Goal: Transaction & Acquisition: Subscribe to service/newsletter

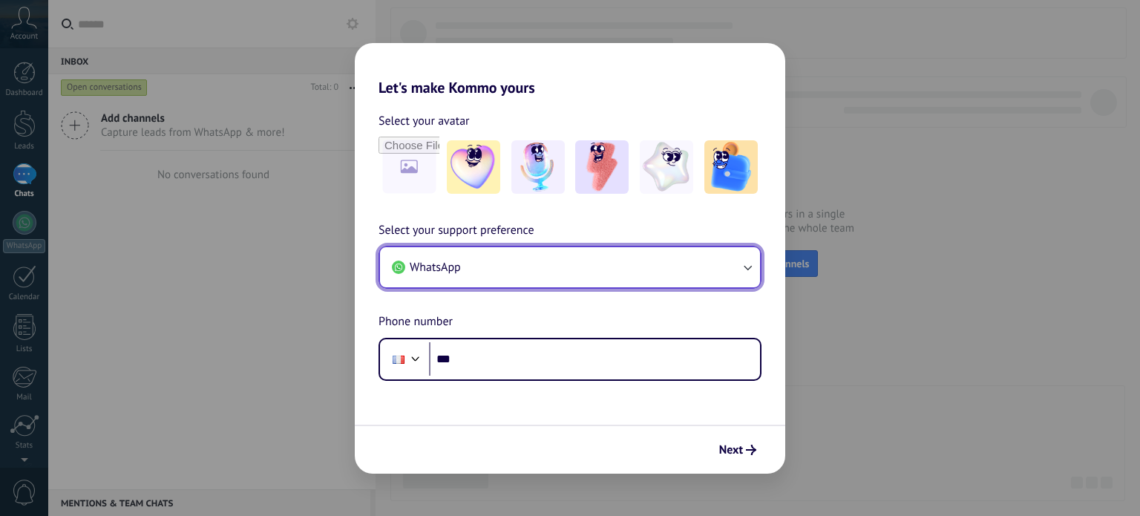
click at [740, 264] on icon "button" at bounding box center [747, 267] width 15 height 15
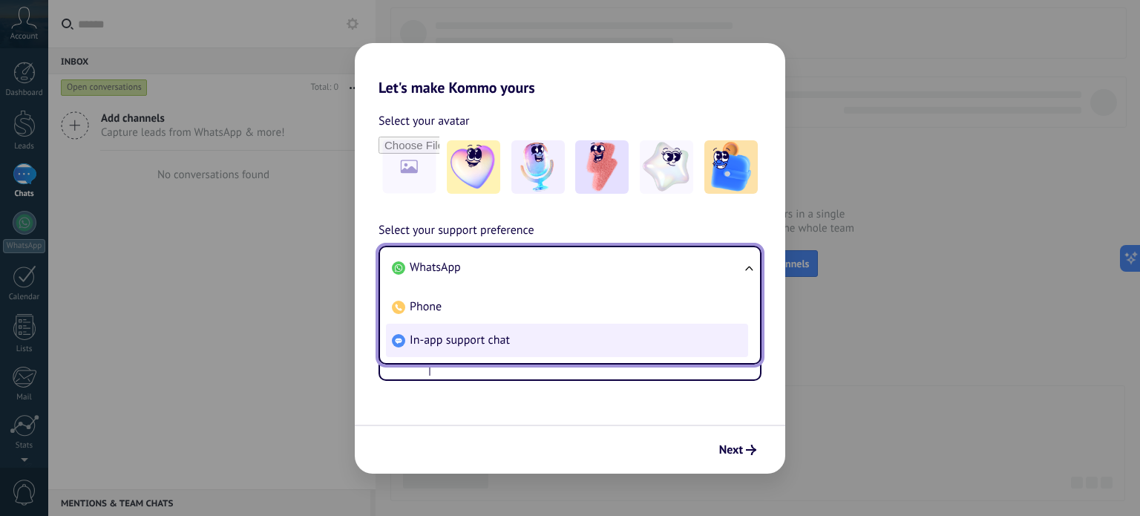
click at [471, 344] on span "In-app support chat" at bounding box center [460, 339] width 100 height 15
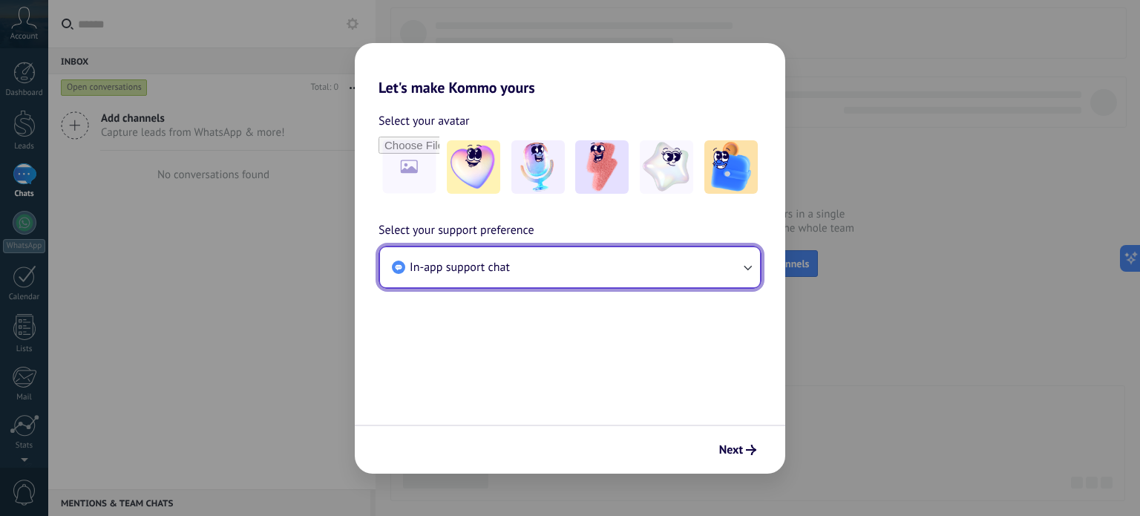
click at [539, 271] on button "In-app support chat" at bounding box center [570, 267] width 380 height 40
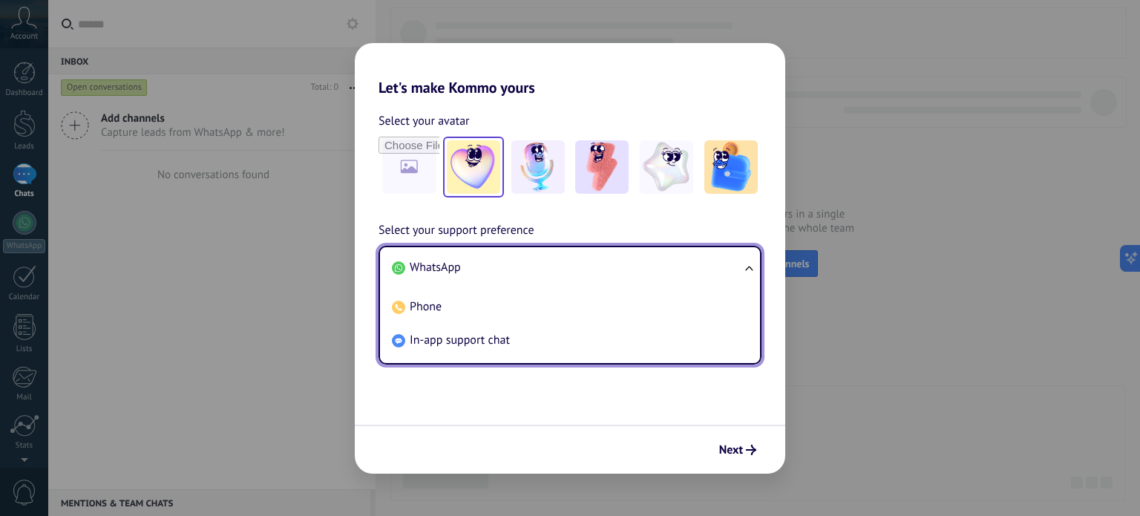
click at [462, 185] on img at bounding box center [473, 166] width 53 height 53
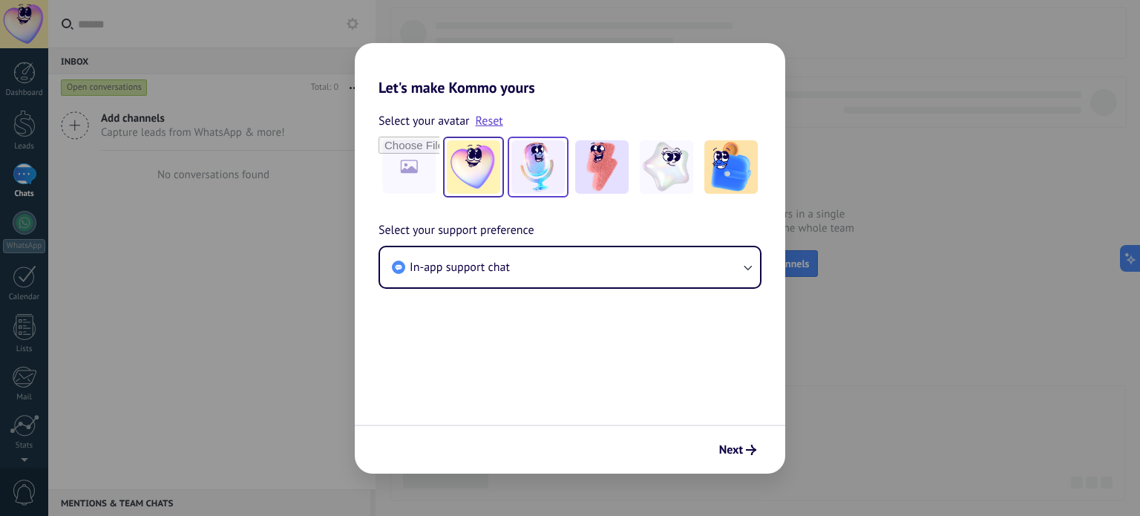
click at [536, 183] on img at bounding box center [537, 166] width 53 height 53
click at [569, 180] on div at bounding box center [570, 167] width 383 height 61
click at [606, 172] on img at bounding box center [601, 166] width 53 height 53
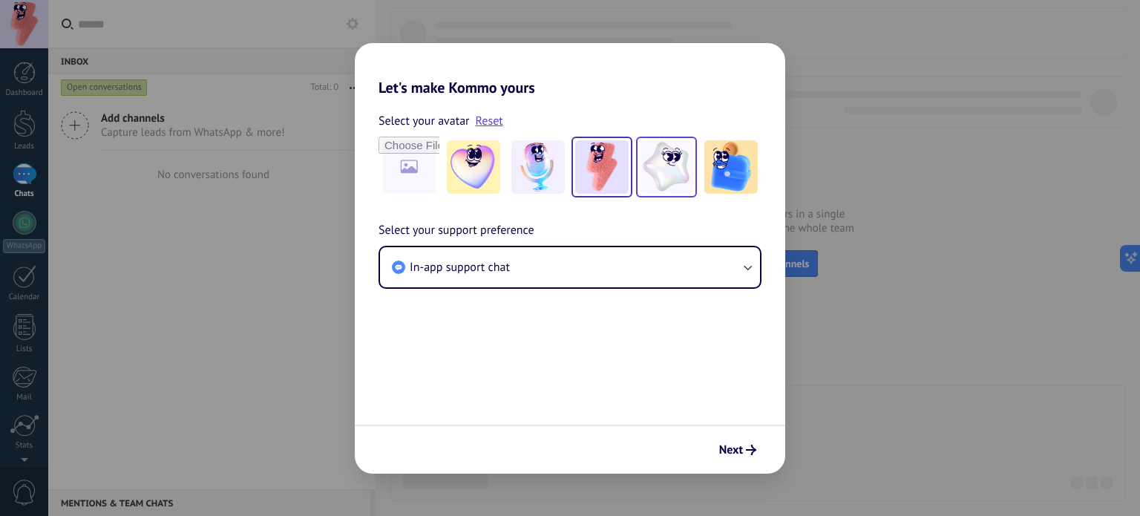
click at [662, 166] on img at bounding box center [666, 166] width 53 height 53
click at [715, 161] on img at bounding box center [730, 166] width 53 height 53
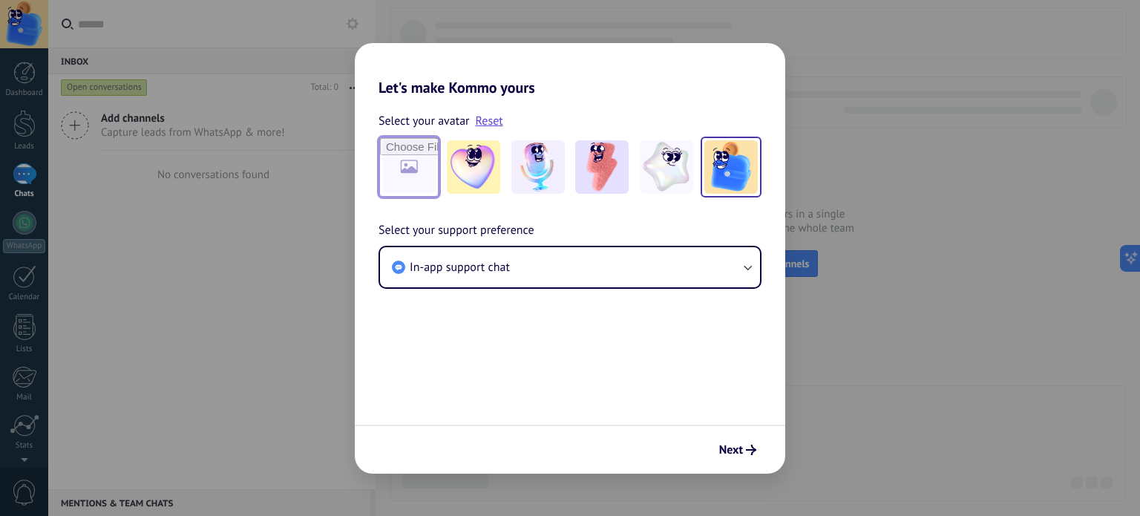
click at [435, 175] on input "file" at bounding box center [409, 167] width 58 height 58
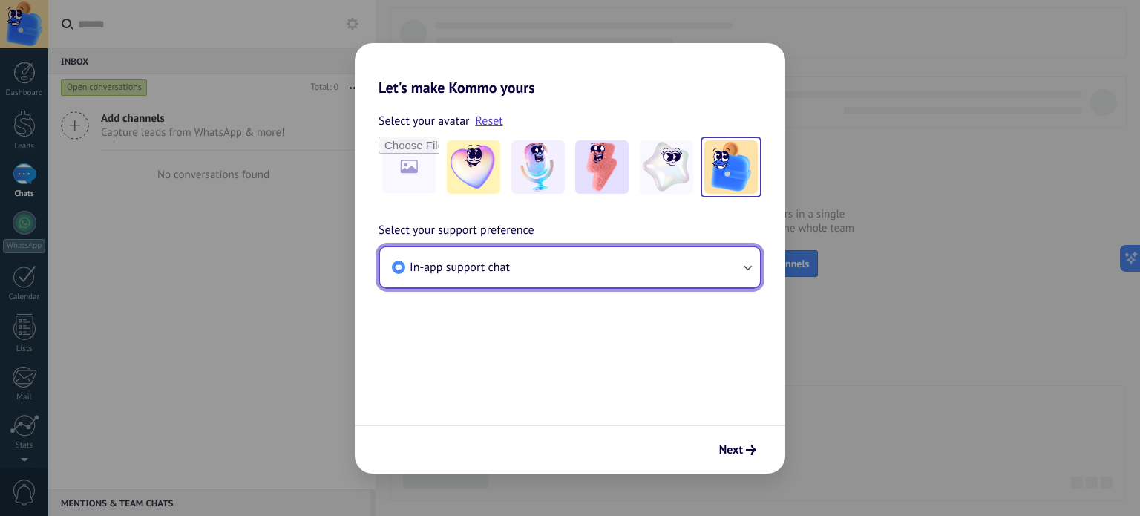
click at [502, 263] on span "In-app support chat" at bounding box center [460, 267] width 100 height 15
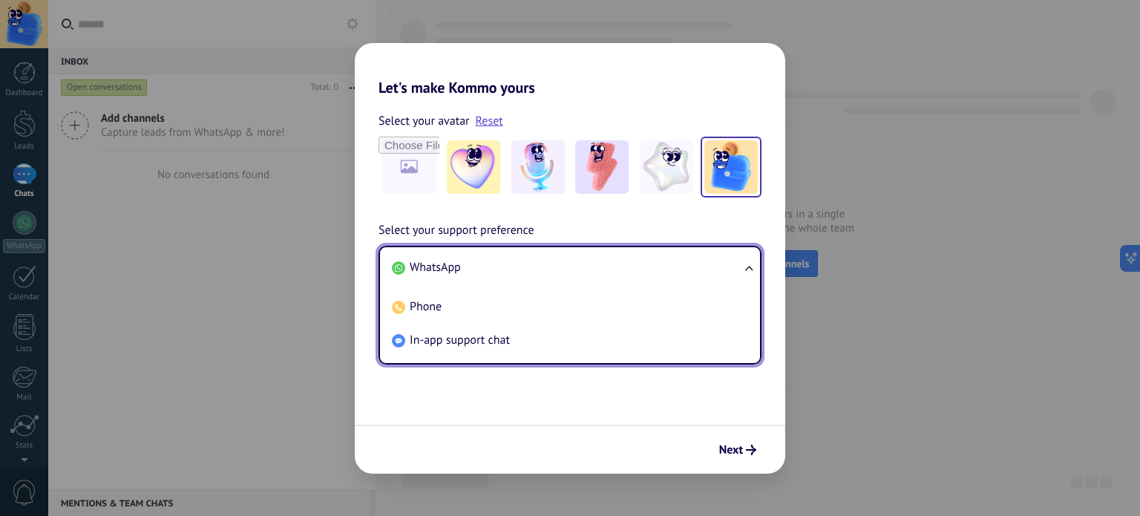
click at [444, 263] on span "WhatsApp" at bounding box center [435, 267] width 51 height 15
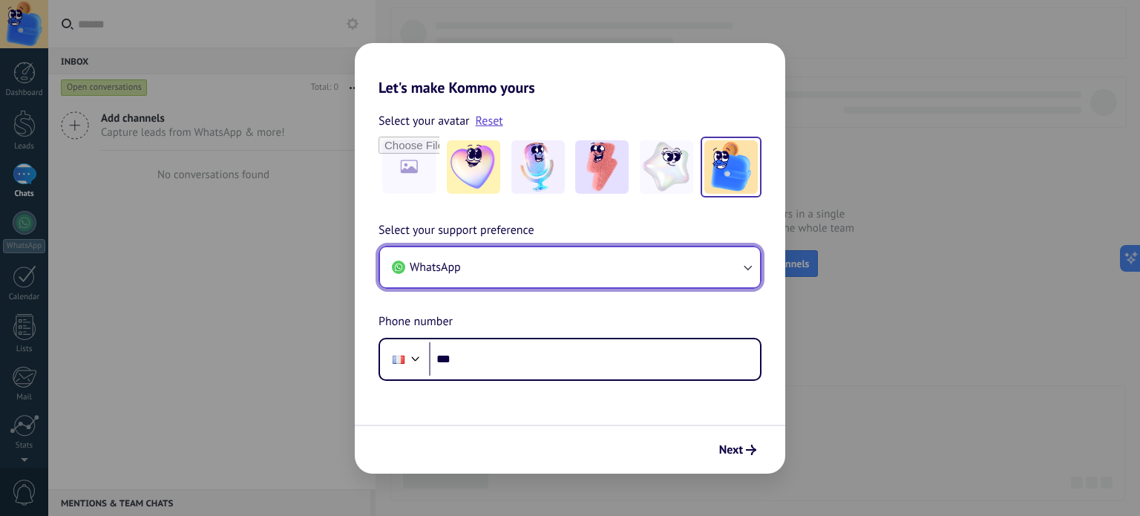
click at [440, 266] on span "WhatsApp" at bounding box center [435, 267] width 51 height 15
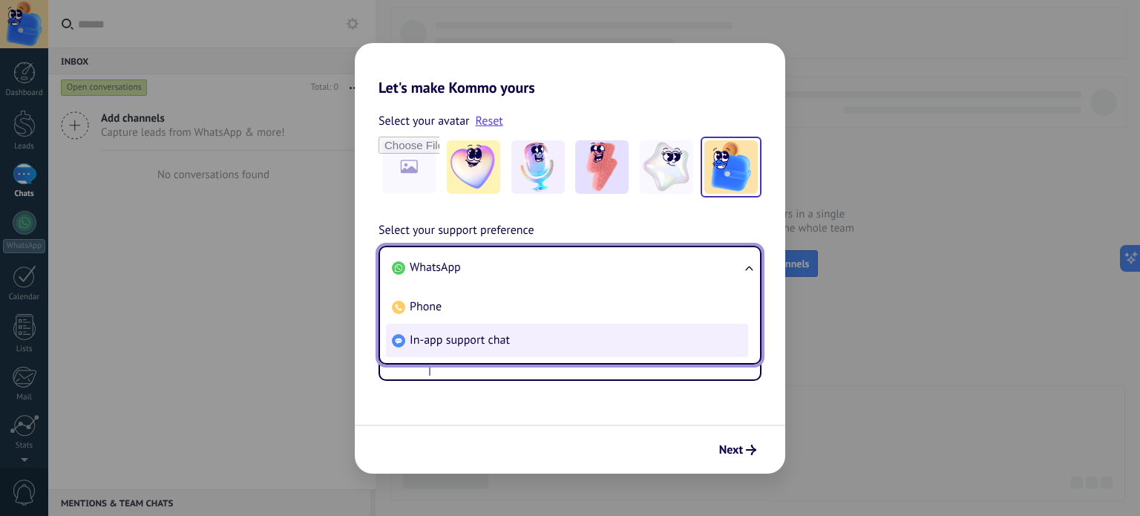
click at [455, 332] on span "In-app support chat" at bounding box center [460, 339] width 100 height 15
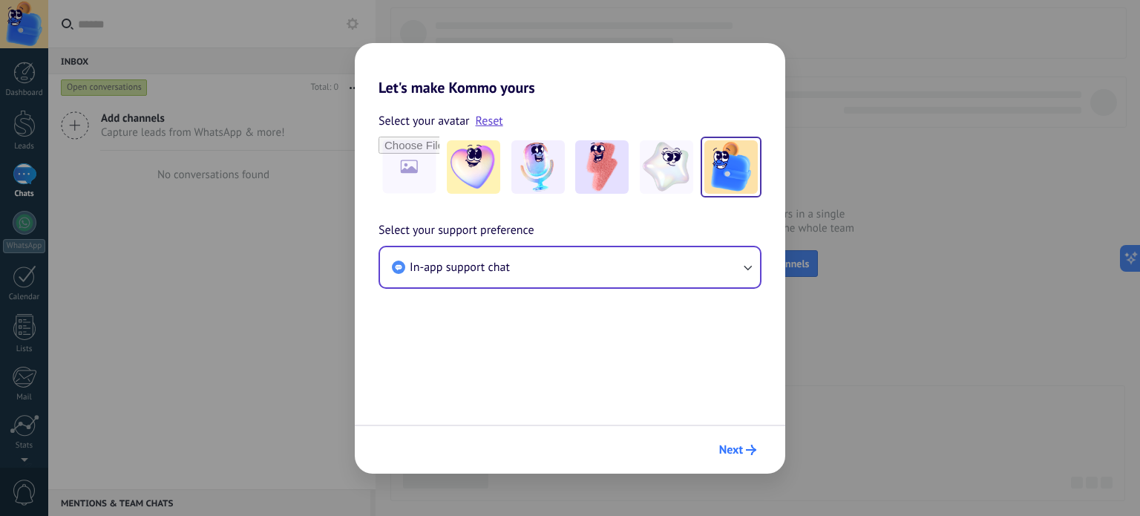
click at [724, 437] on button "Next" at bounding box center [737, 449] width 50 height 25
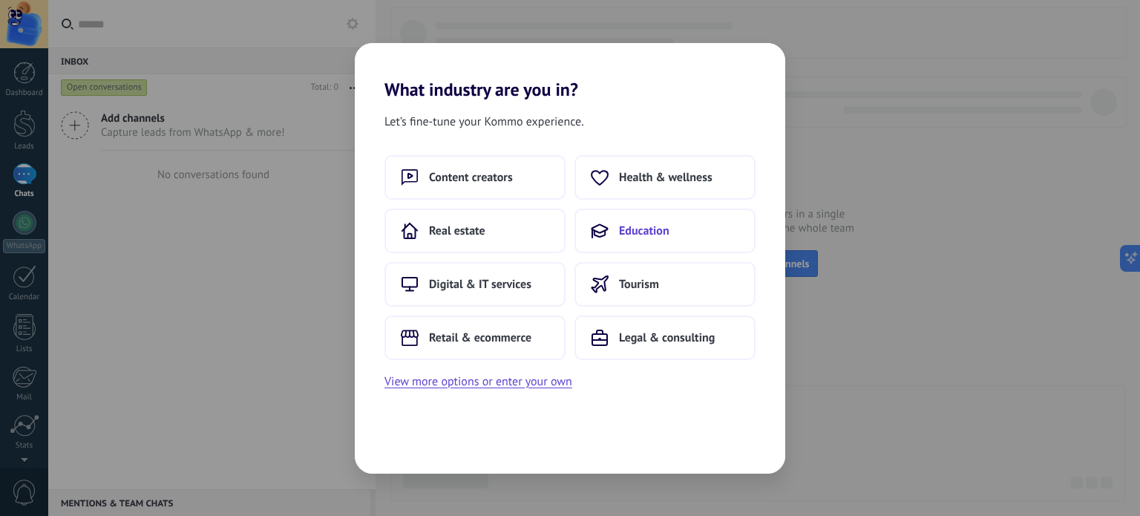
click at [681, 243] on button "Education" at bounding box center [664, 231] width 181 height 45
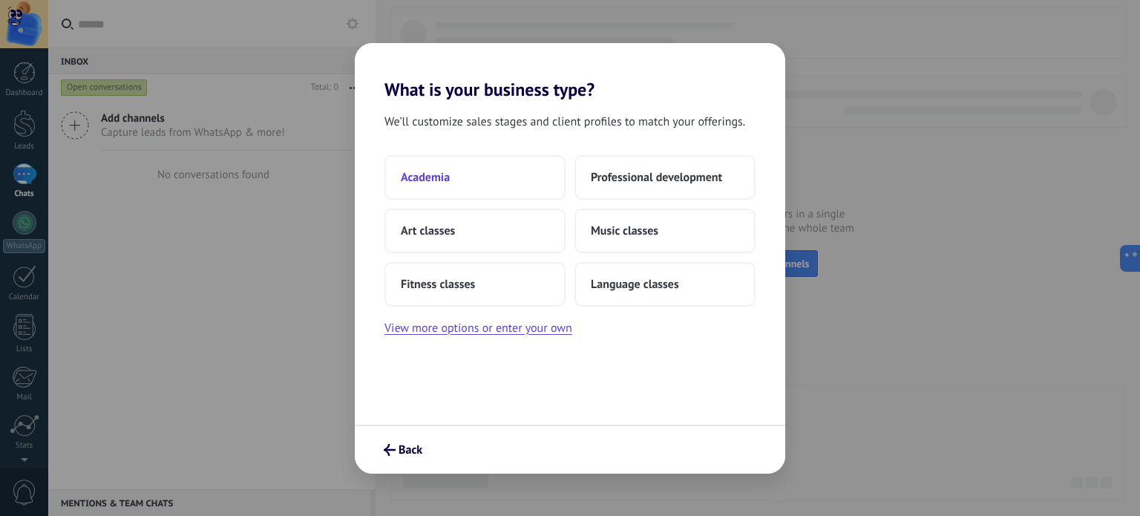
click at [500, 188] on button "Academia" at bounding box center [474, 177] width 181 height 45
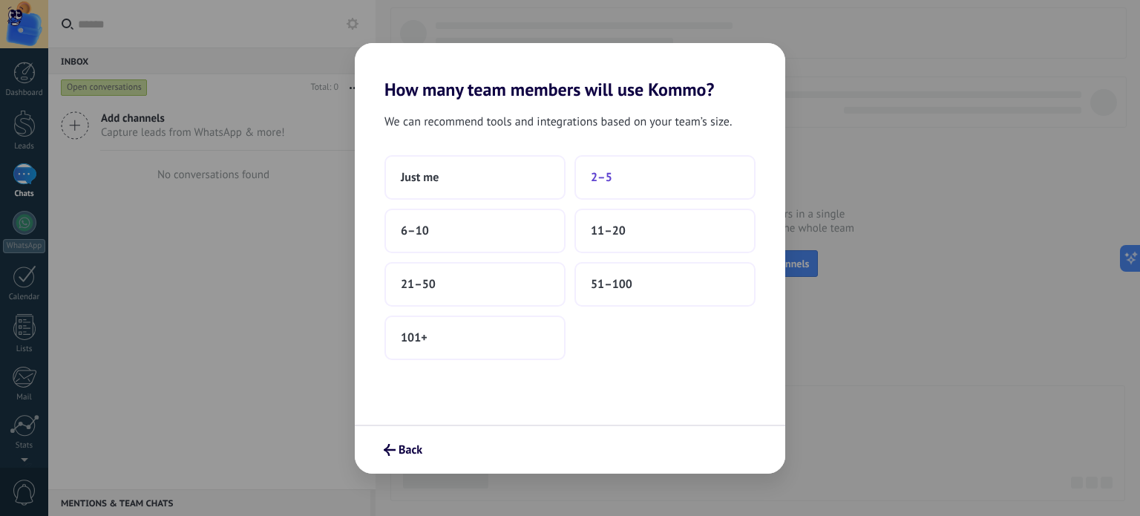
click at [589, 183] on button "2–5" at bounding box center [664, 177] width 181 height 45
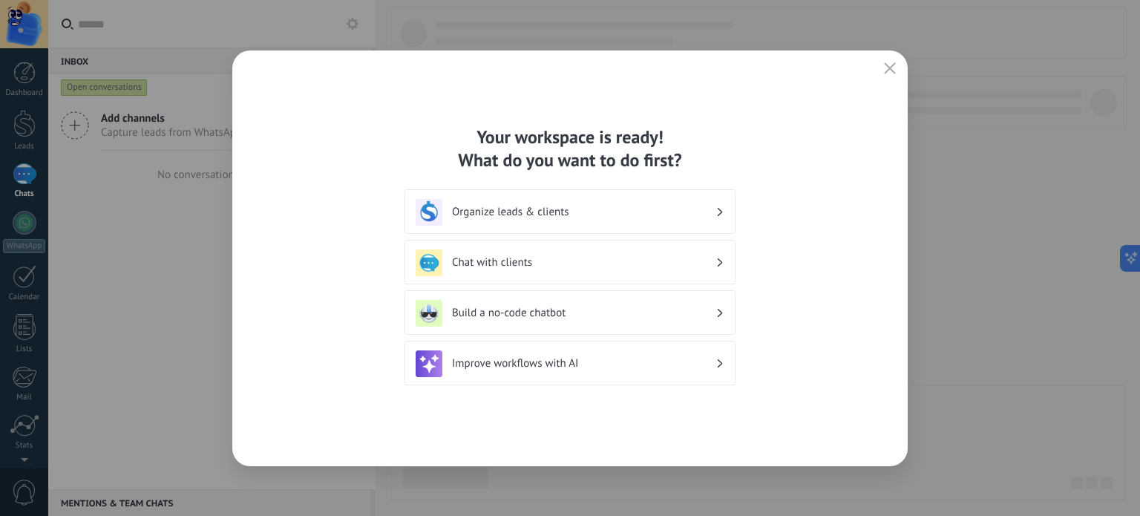
click at [586, 217] on h3 "Organize leads & clients" at bounding box center [583, 212] width 263 height 14
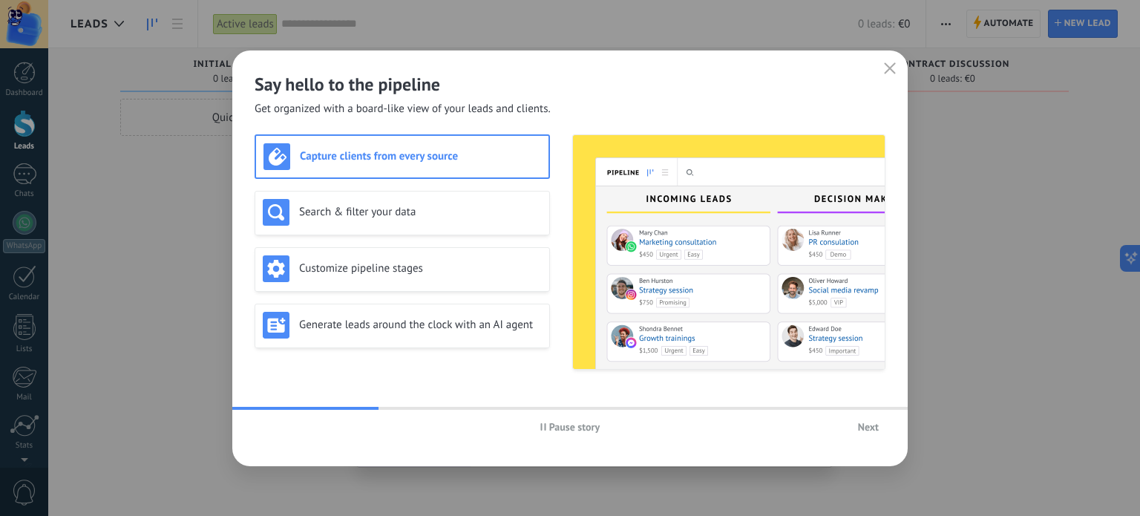
click at [862, 426] on span "Next" at bounding box center [868, 427] width 21 height 10
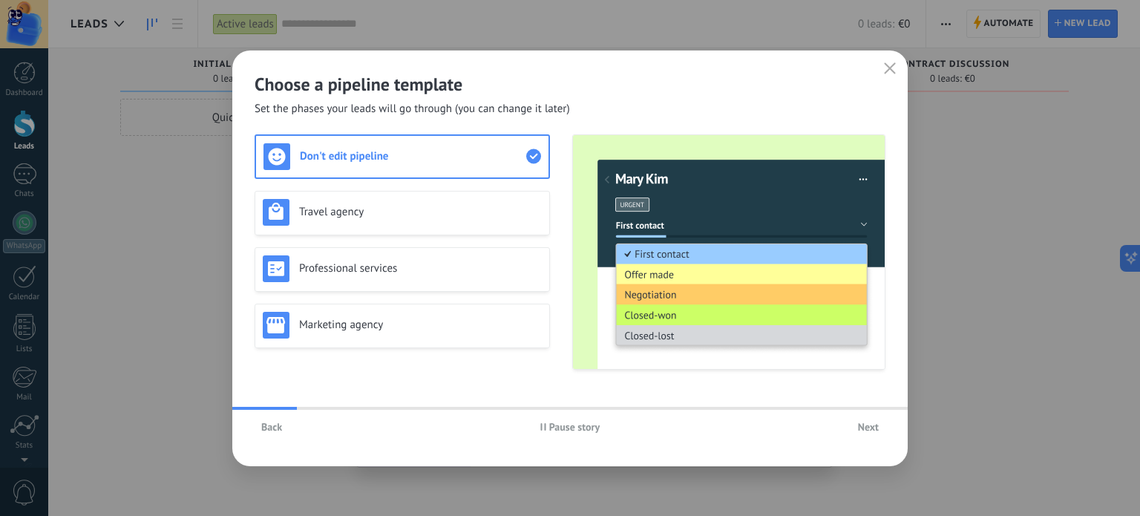
click at [871, 425] on span "Next" at bounding box center [868, 427] width 21 height 10
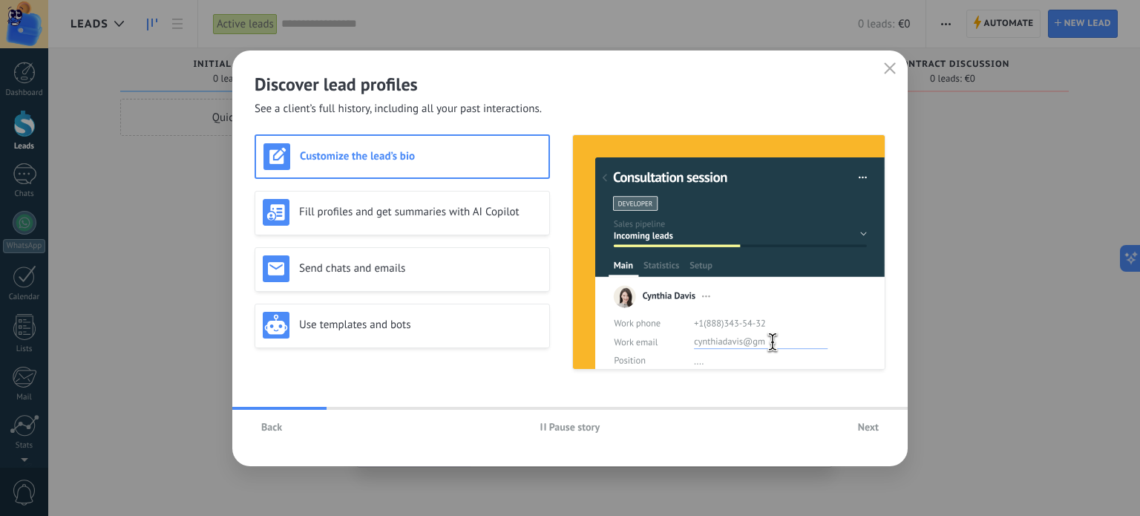
click at [268, 427] on span "Back" at bounding box center [271, 427] width 21 height 10
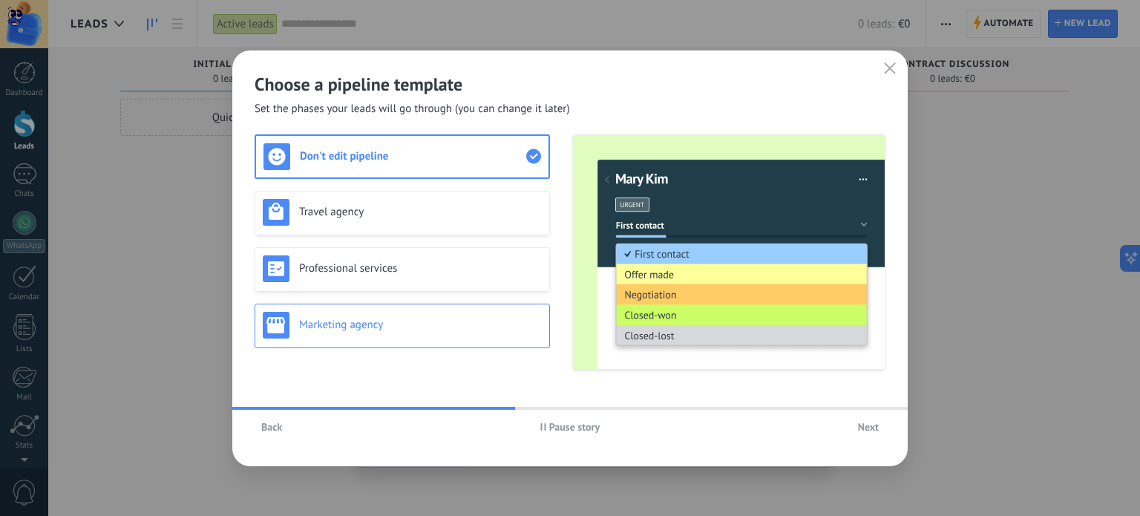
click at [431, 318] on h3 "Marketing agency" at bounding box center [420, 325] width 243 height 14
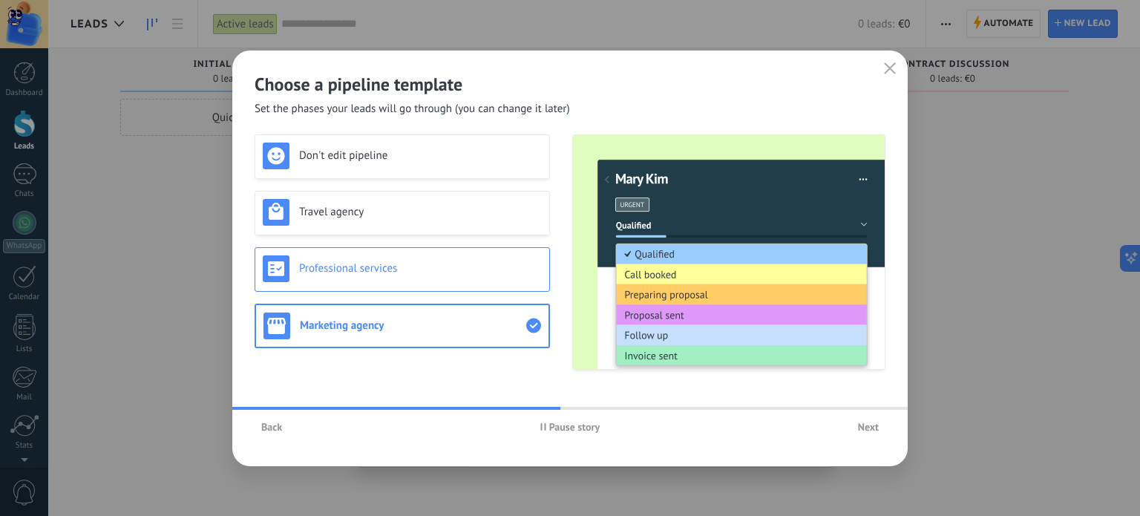
click at [430, 272] on h3 "Professional services" at bounding box center [420, 268] width 243 height 14
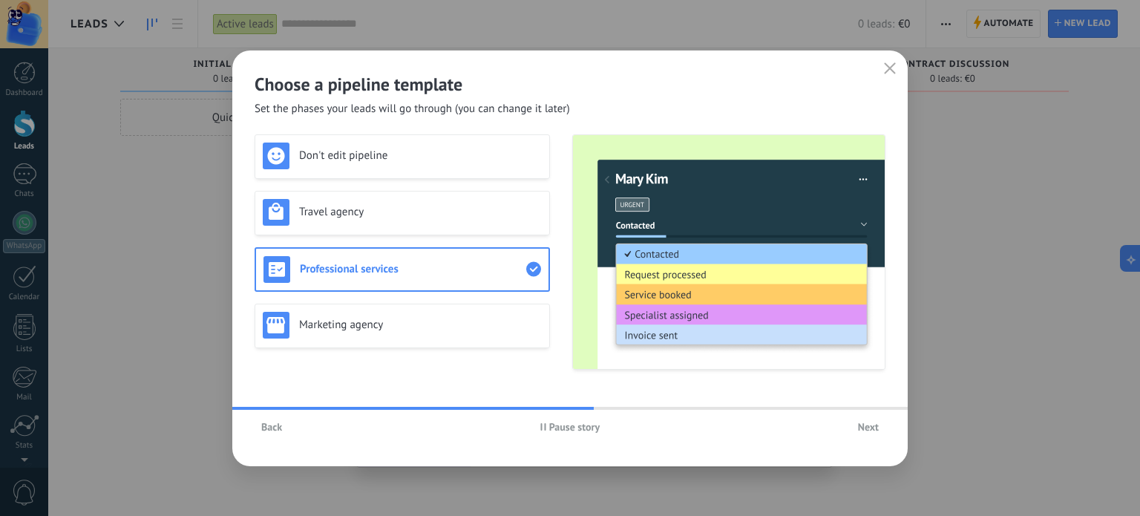
click at [861, 433] on button "Next" at bounding box center [868, 427] width 34 height 22
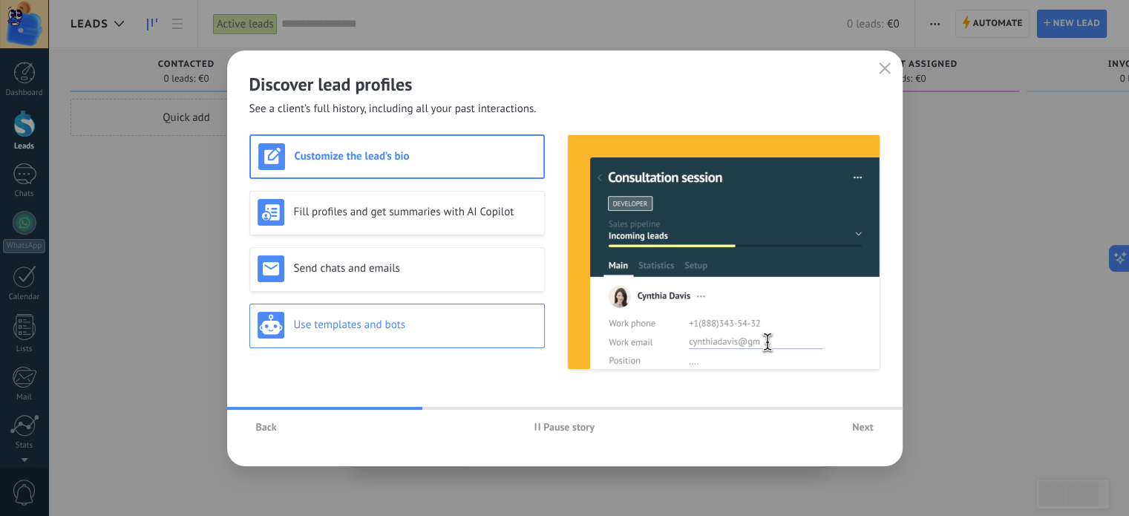
click at [410, 312] on div "Use templates and bots" at bounding box center [397, 325] width 279 height 27
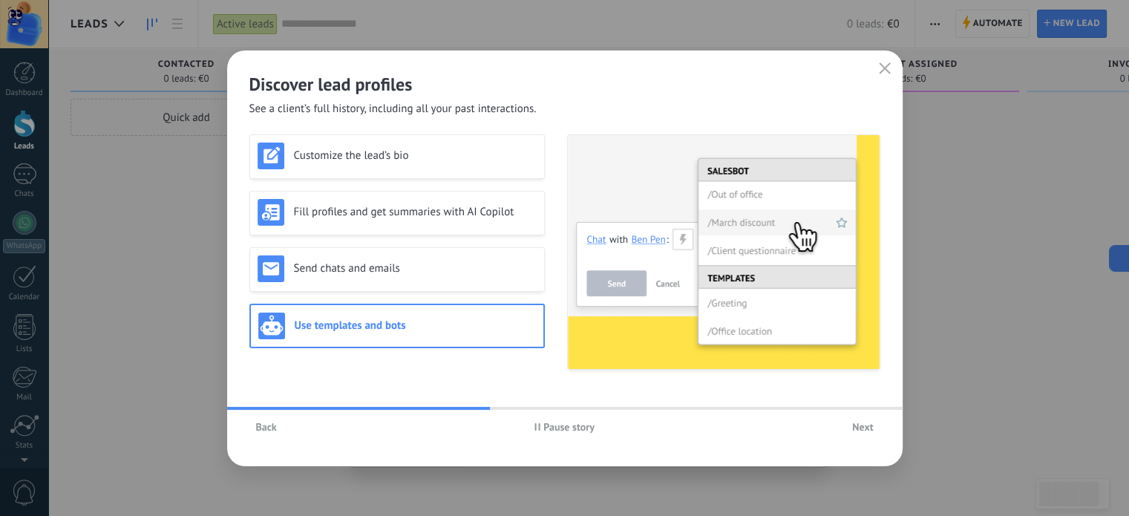
click at [865, 439] on div "Back Pause story Next" at bounding box center [564, 427] width 675 height 34
click at [859, 427] on span "Next" at bounding box center [862, 427] width 21 height 10
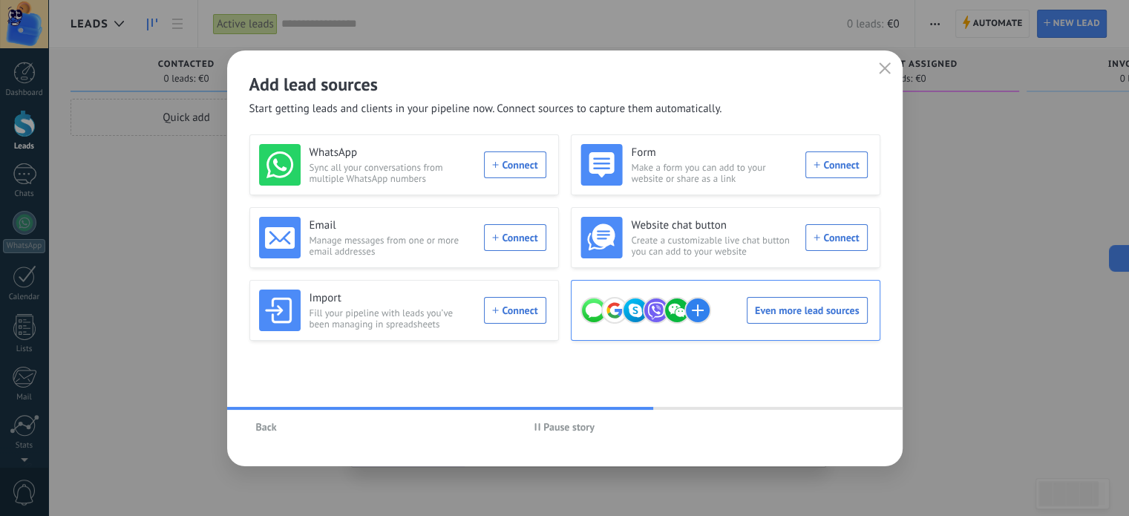
click at [776, 311] on div "Even more lead sources" at bounding box center [723, 310] width 287 height 42
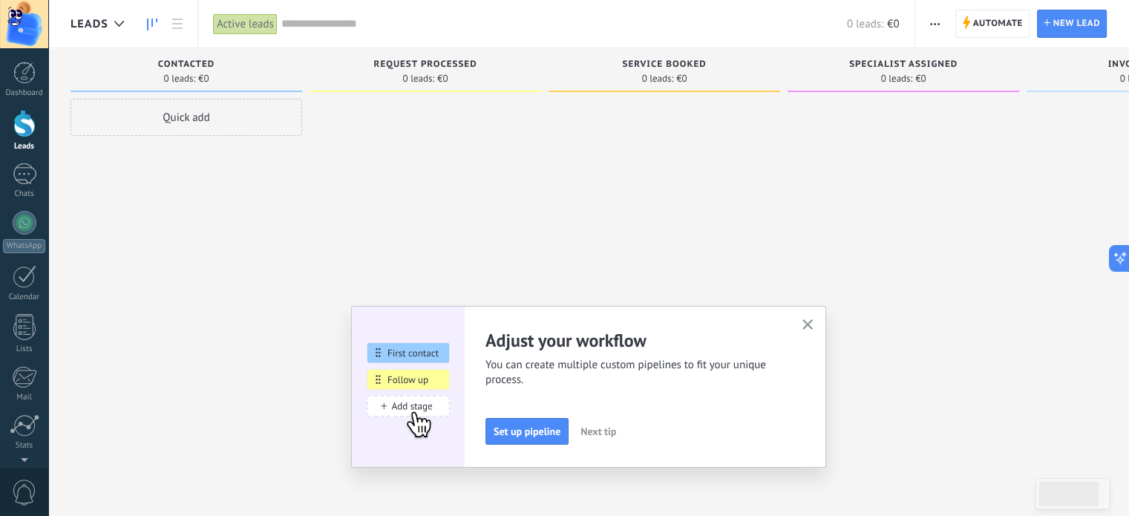
scroll to position [101, 0]
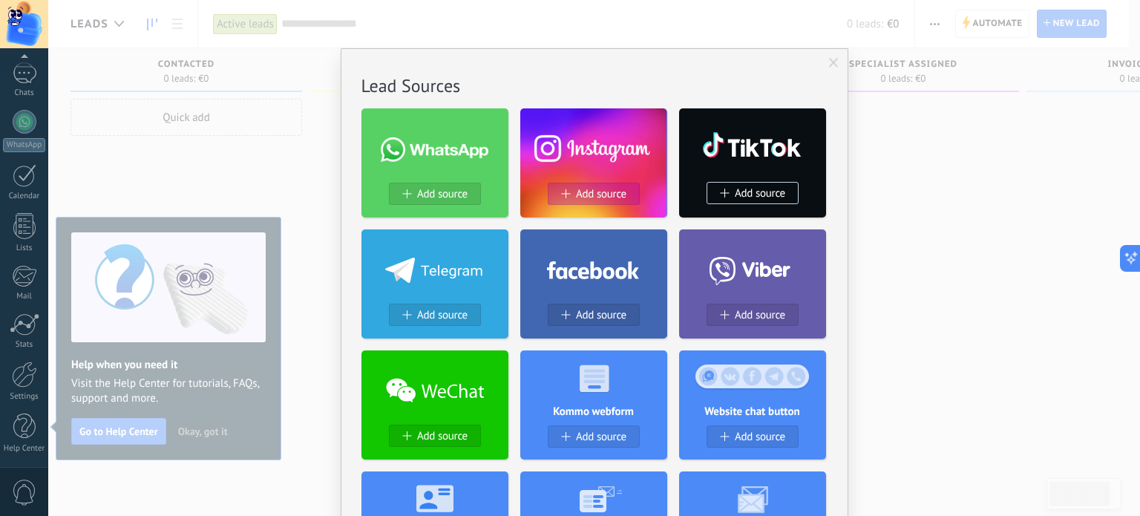
click at [597, 189] on span "Add source" at bounding box center [601, 194] width 50 height 13
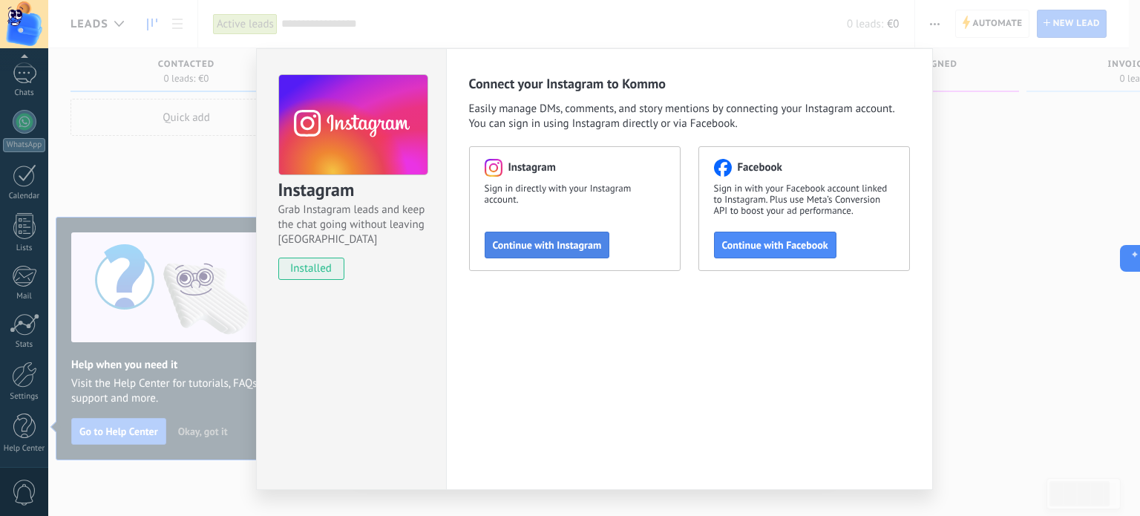
click at [537, 248] on span "Continue with Instagram" at bounding box center [547, 245] width 109 height 10
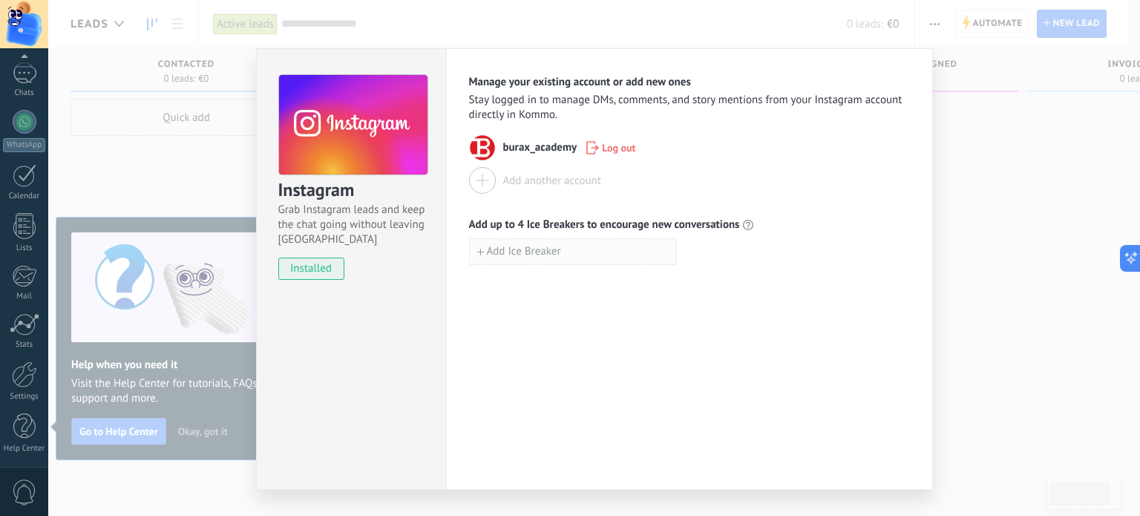
click at [582, 255] on button "Add Ice Breaker" at bounding box center [573, 251] width 208 height 27
click at [549, 338] on div "Manage your existing account or add new ones Stay logged in to manage DMs, comm…" at bounding box center [689, 269] width 487 height 442
click at [989, 190] on div "Instagram Grab Instagram leads and keep the chat going without leaving [PERSON_…" at bounding box center [594, 258] width 1092 height 516
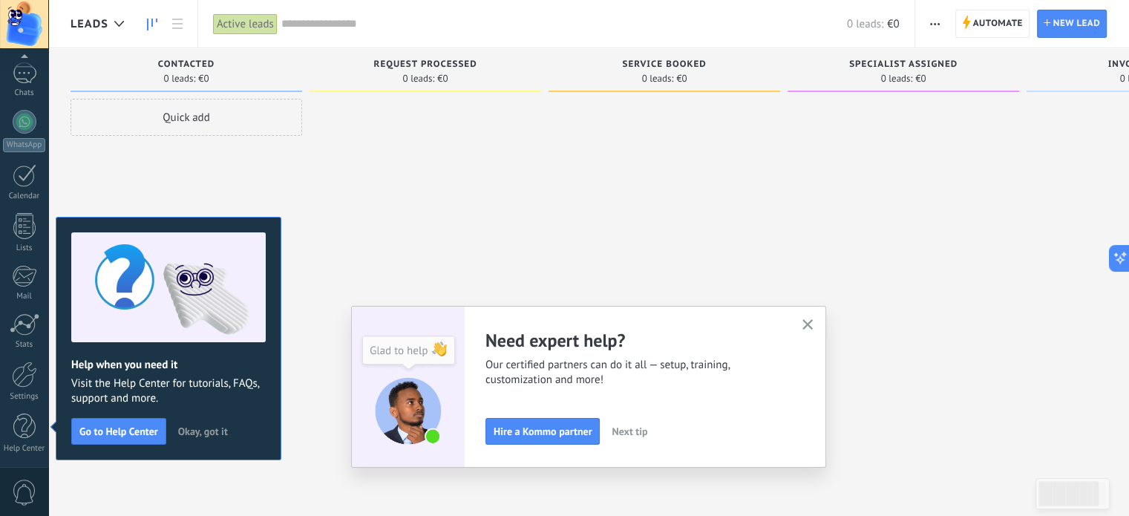
click at [808, 332] on button "button" at bounding box center [808, 325] width 19 height 20
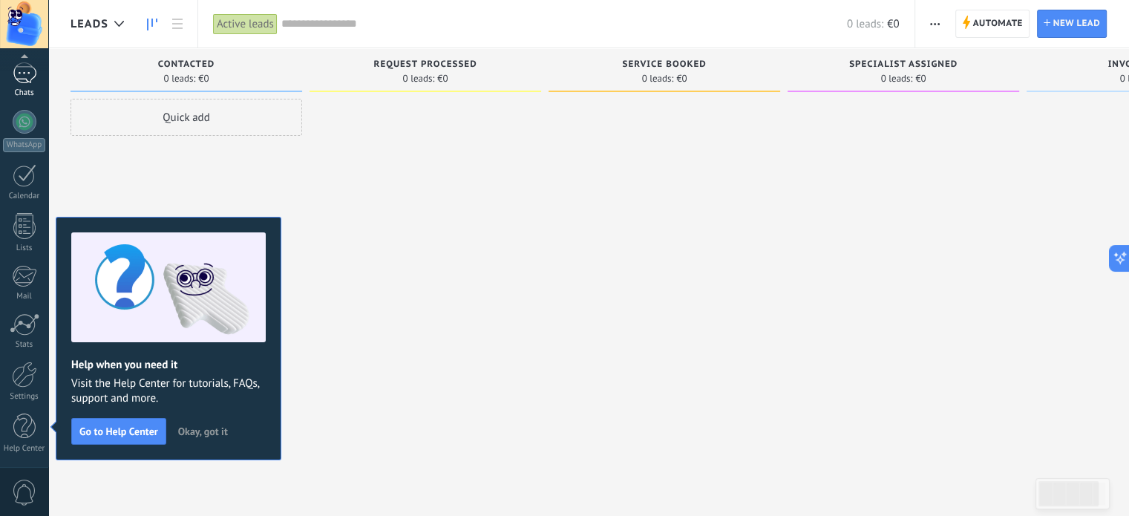
scroll to position [0, 0]
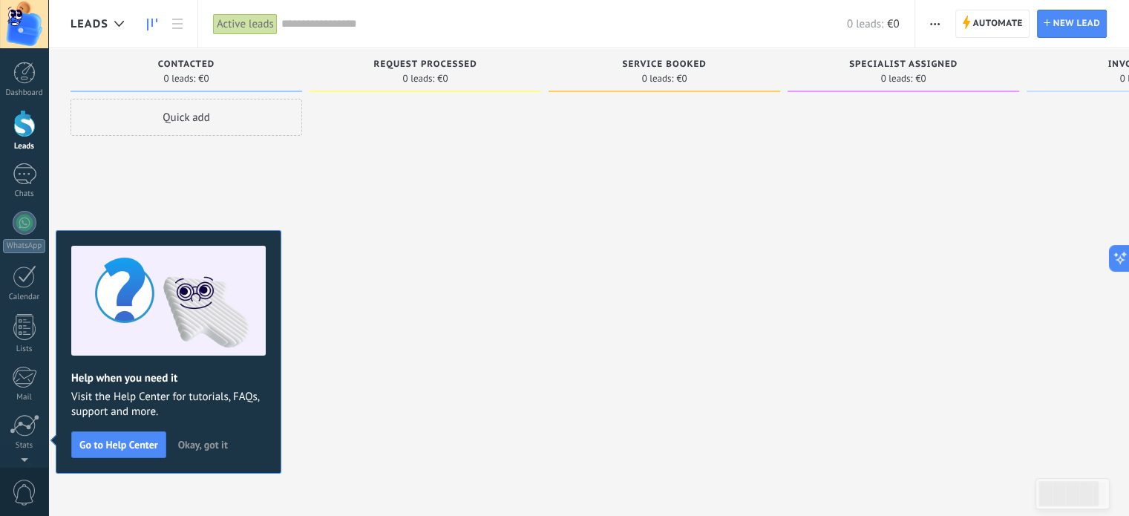
click at [24, 129] on div at bounding box center [24, 123] width 22 height 27
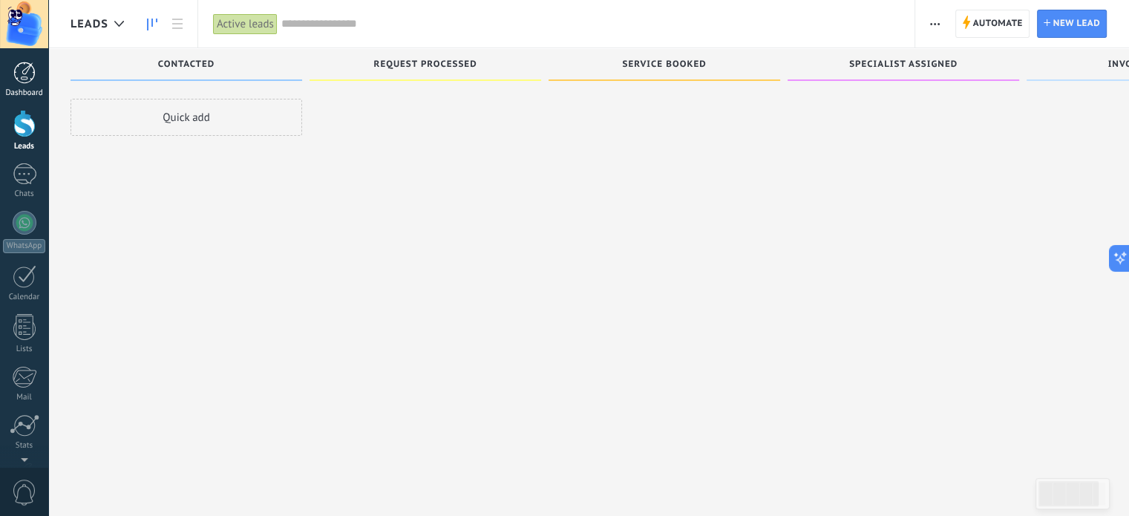
click at [6, 68] on link "Dashboard" at bounding box center [24, 80] width 48 height 36
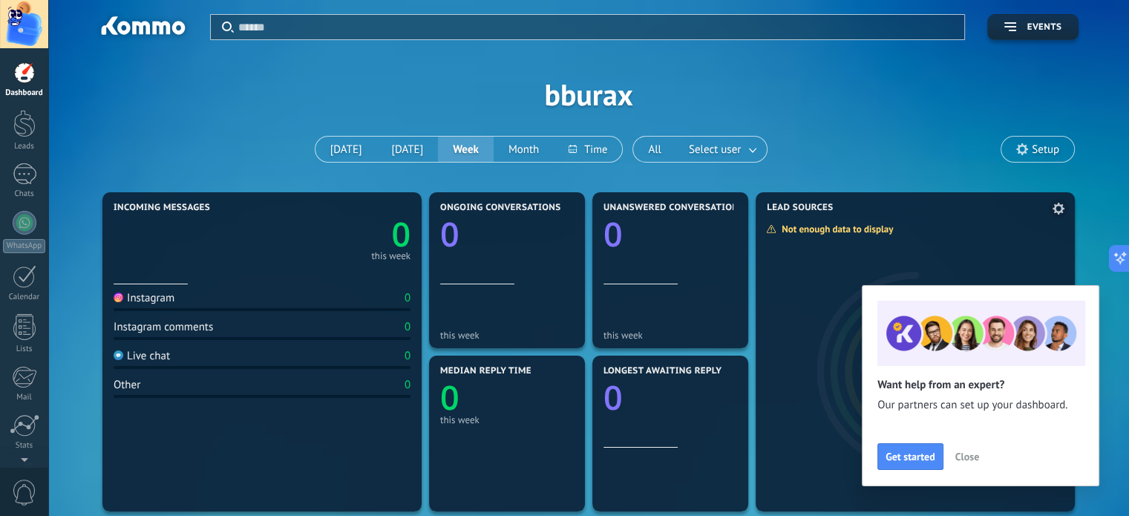
click at [964, 456] on span "Close" at bounding box center [967, 456] width 24 height 10
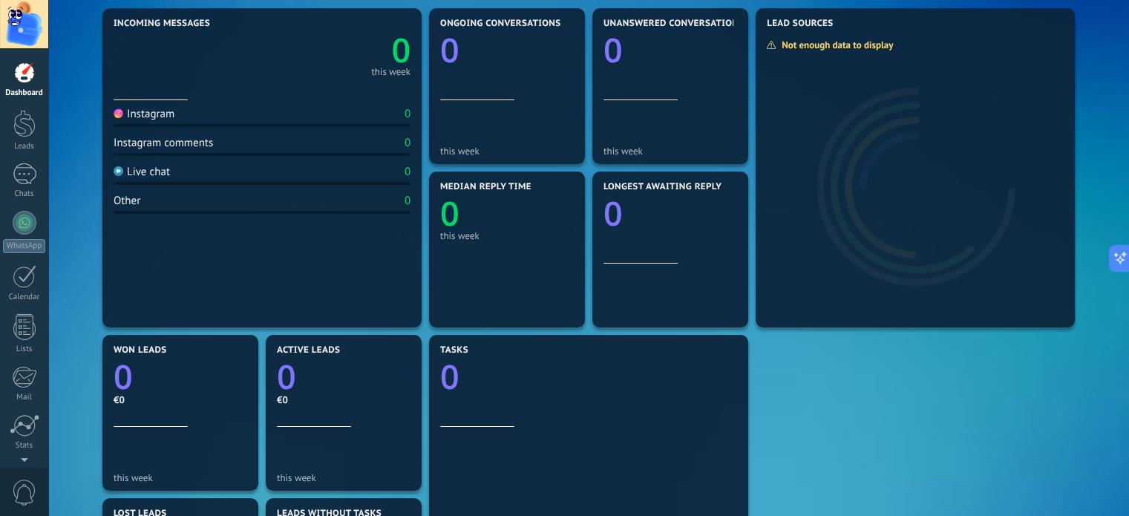
scroll to position [148, 0]
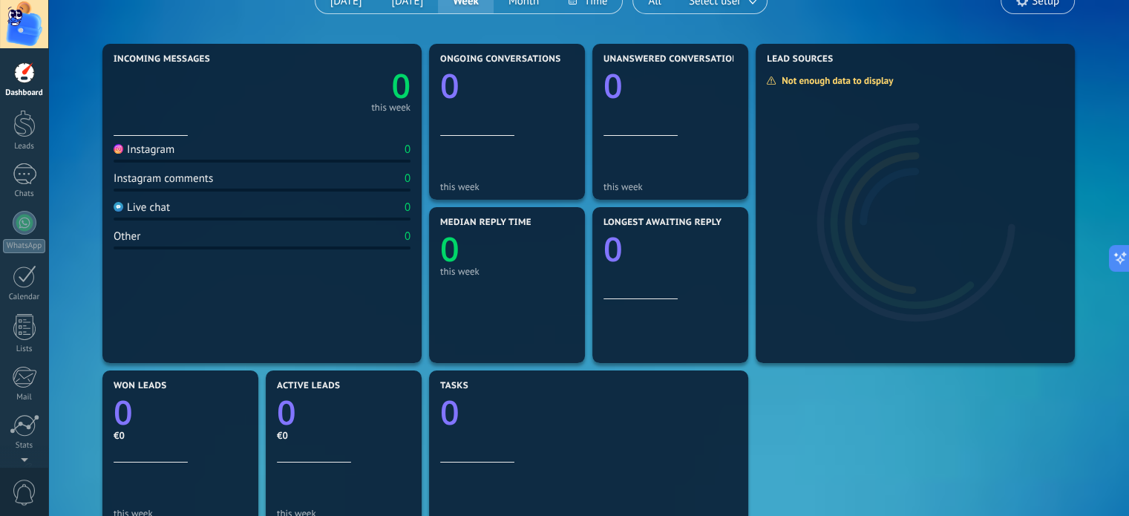
click at [258, 156] on div "Instagram 0" at bounding box center [262, 152] width 297 height 20
drag, startPoint x: 284, startPoint y: 146, endPoint x: 255, endPoint y: 137, distance: 30.5
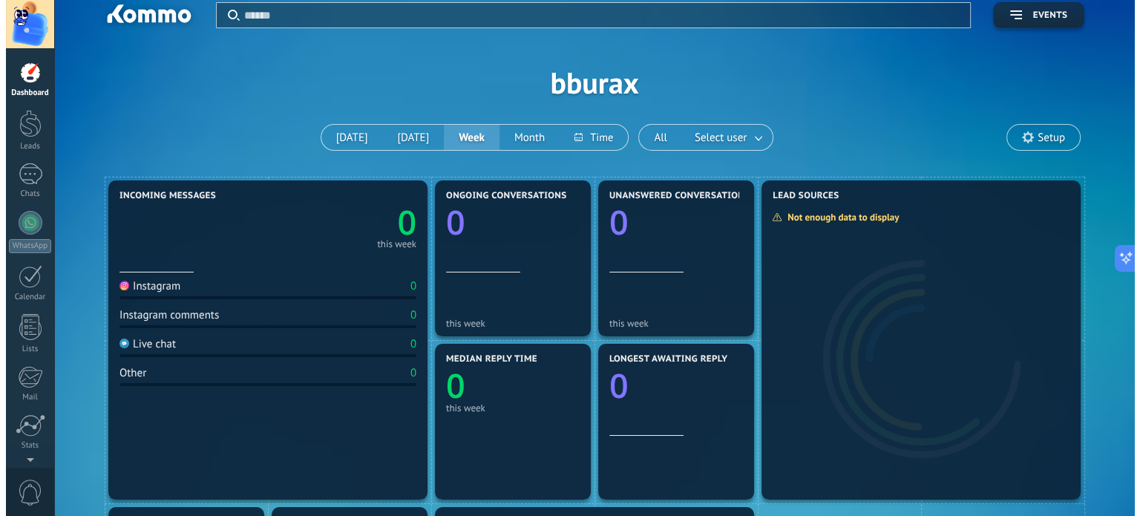
scroll to position [0, 0]
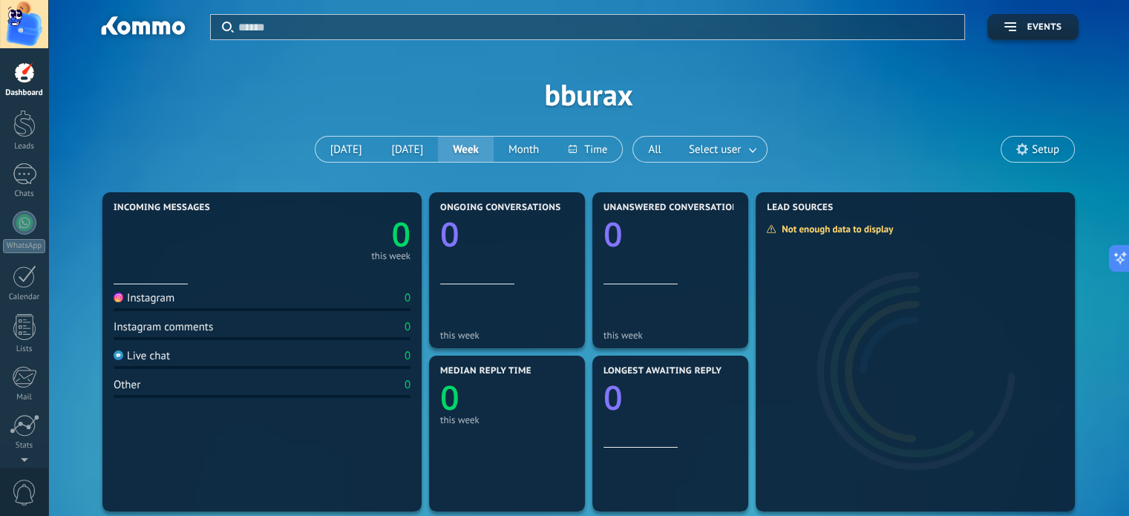
click at [1036, 153] on span "Setup" at bounding box center [1045, 149] width 27 height 13
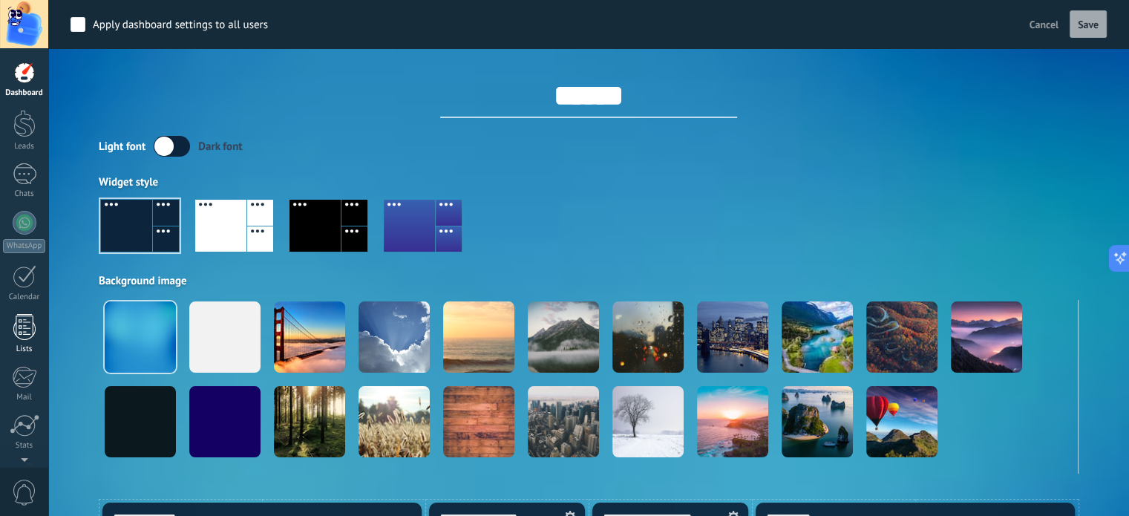
click at [25, 322] on div at bounding box center [24, 327] width 22 height 26
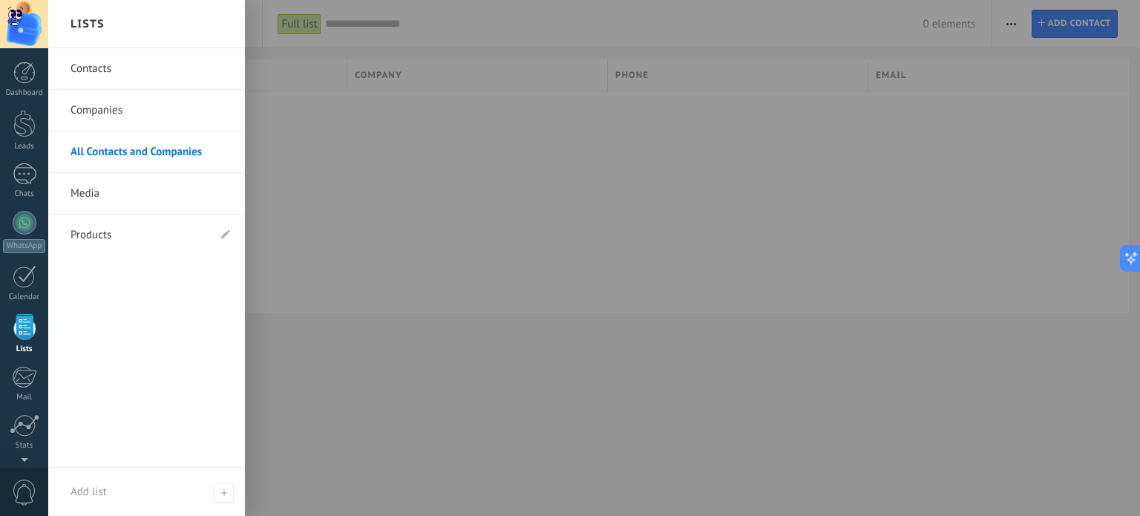
click at [324, 163] on div at bounding box center [618, 258] width 1140 height 516
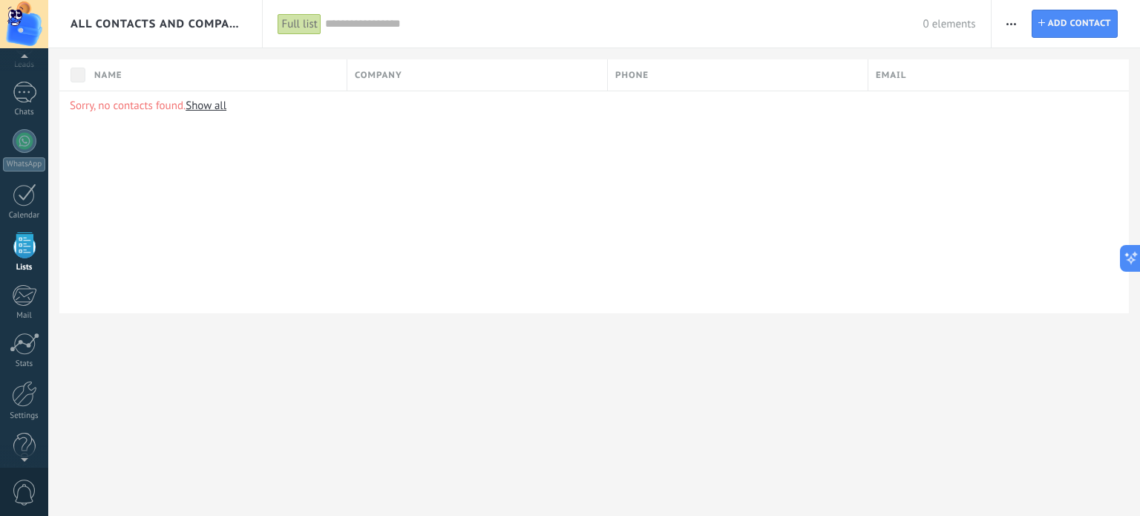
scroll to position [91, 0]
click at [30, 377] on div at bounding box center [24, 384] width 25 height 26
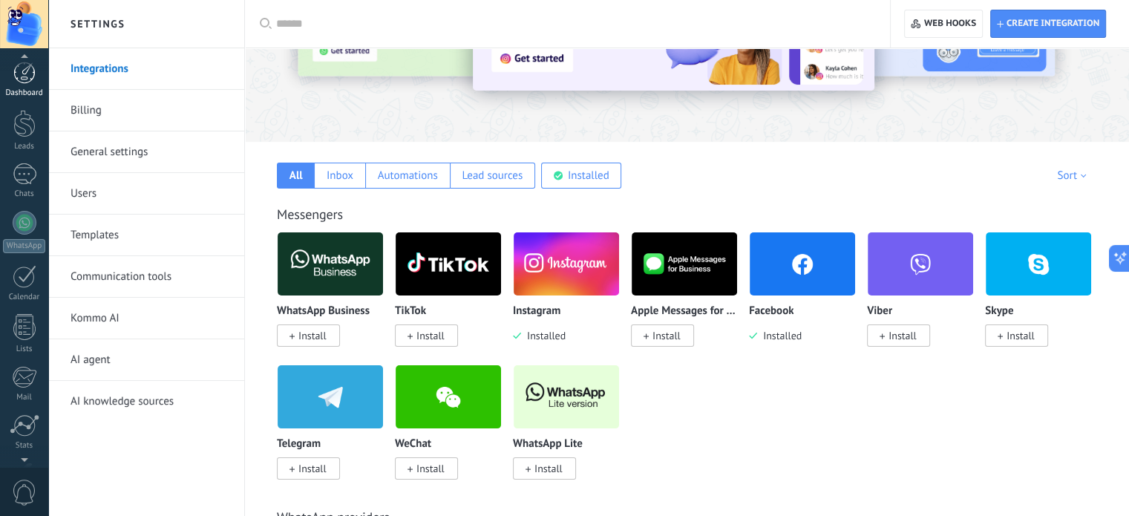
click at [24, 71] on div at bounding box center [24, 73] width 22 height 22
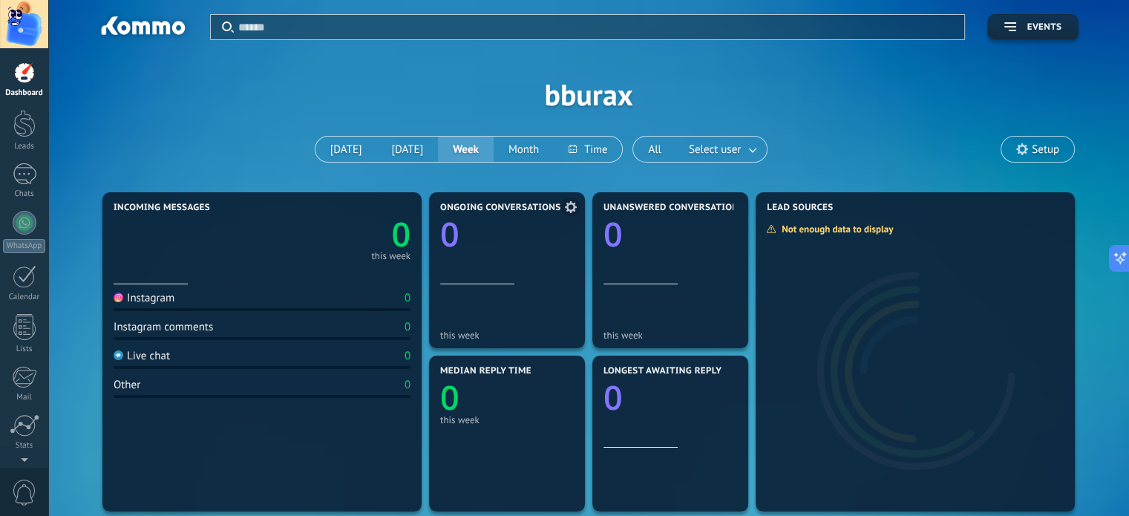
click at [572, 206] on icon at bounding box center [571, 207] width 12 height 12
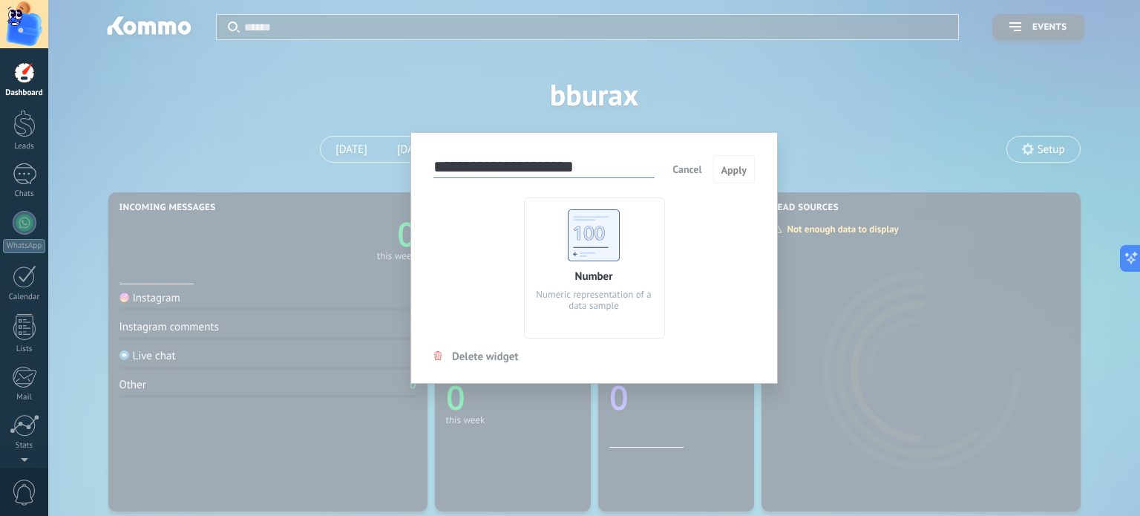
click at [700, 171] on span "Cancel" at bounding box center [686, 169] width 29 height 13
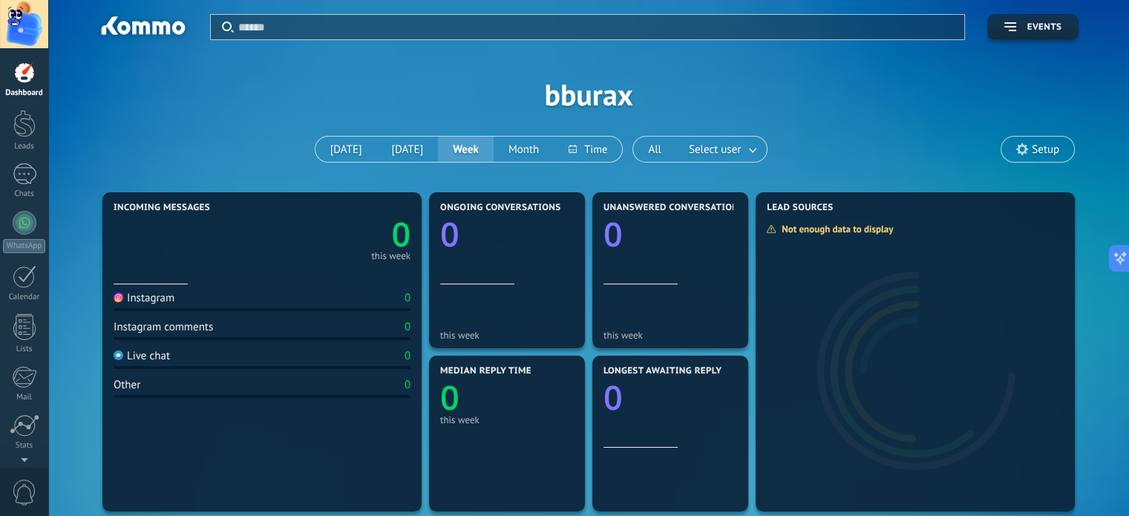
click at [308, 295] on div "Instagram 0" at bounding box center [262, 301] width 297 height 20
click at [26, 387] on link "Settings" at bounding box center [24, 381] width 48 height 40
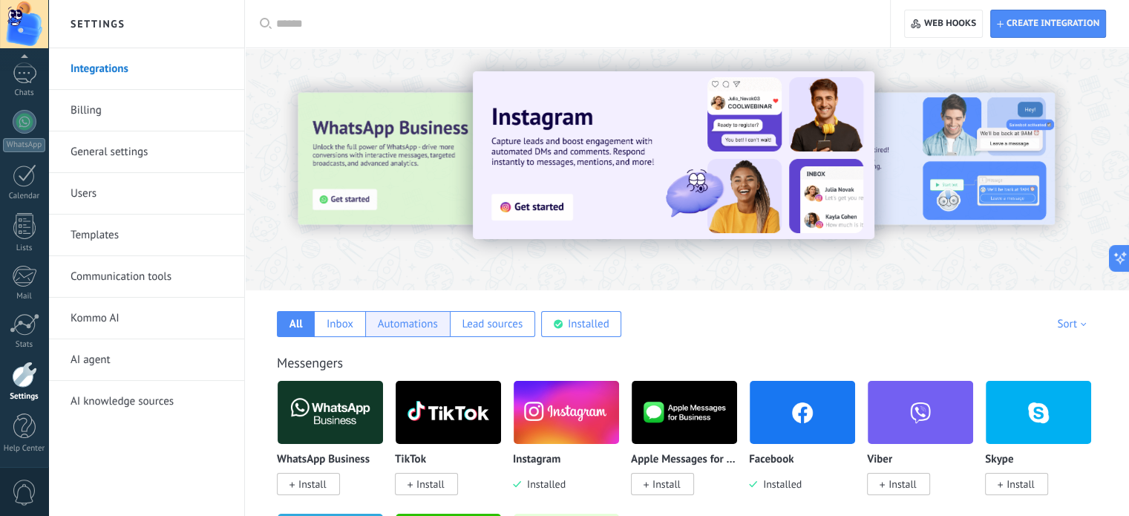
click at [407, 317] on div "Automations" at bounding box center [408, 324] width 60 height 14
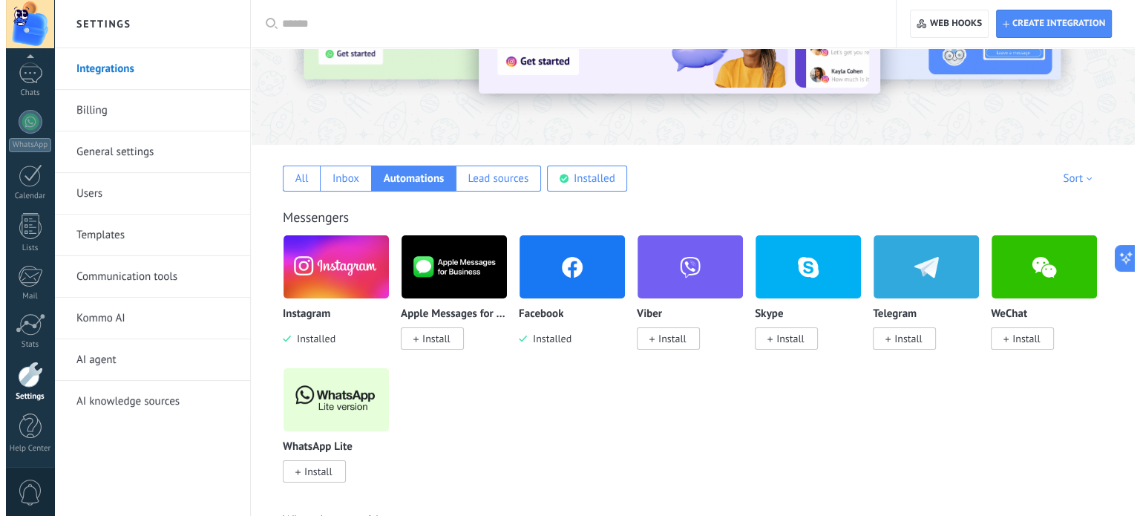
scroll to position [148, 0]
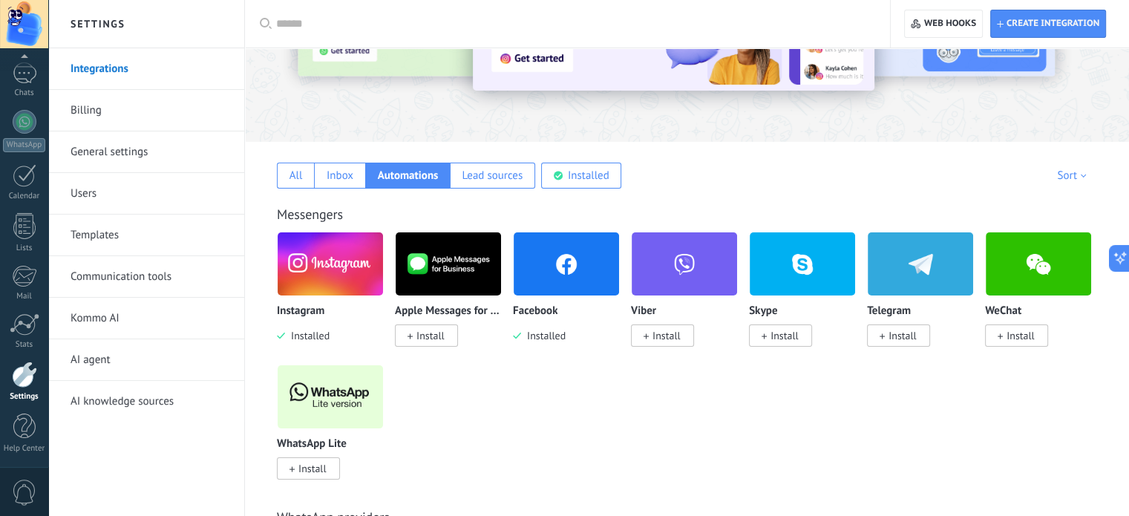
click at [316, 291] on img at bounding box center [330, 264] width 105 height 72
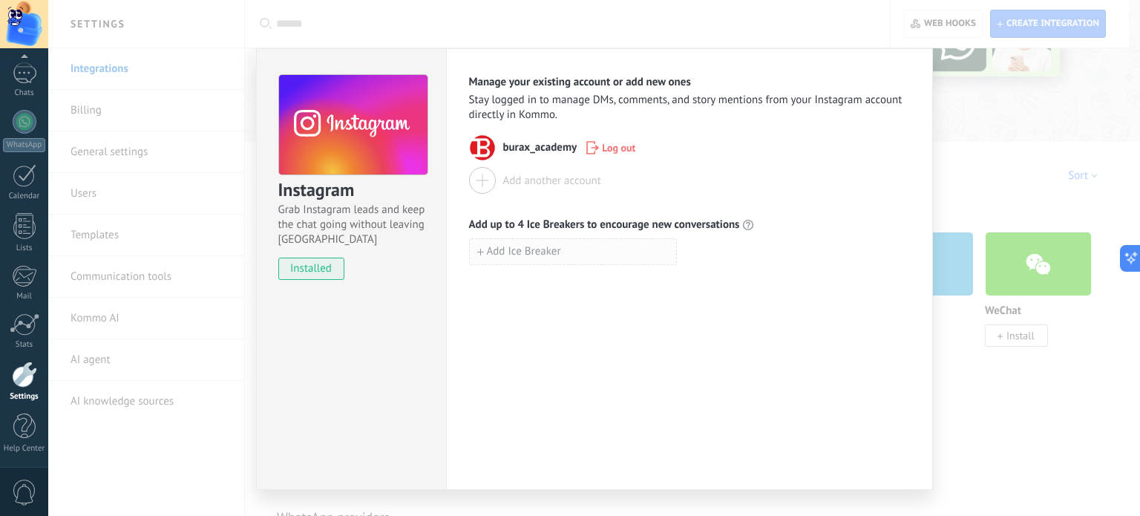
click at [543, 246] on span "Add Ice Breaker" at bounding box center [524, 251] width 74 height 10
click at [606, 148] on span "Log out" at bounding box center [618, 147] width 33 height 10
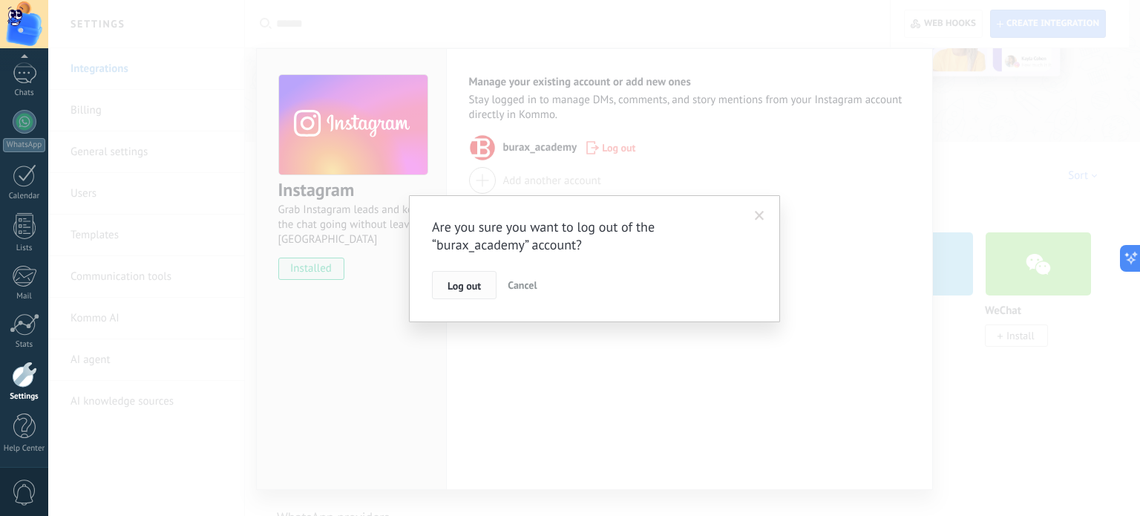
click at [480, 289] on span "Log out" at bounding box center [464, 286] width 33 height 10
